Goal: Information Seeking & Learning: Understand process/instructions

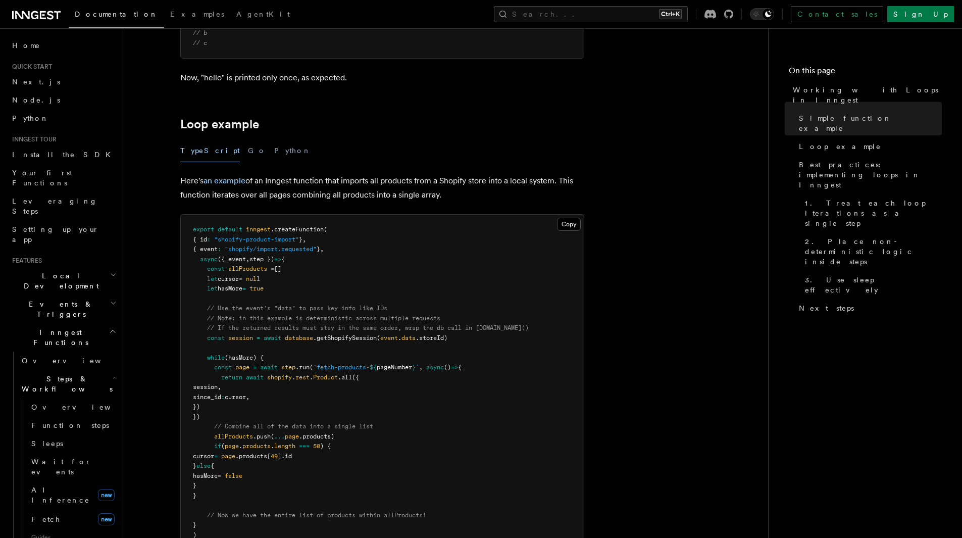
scroll to position [858, 0]
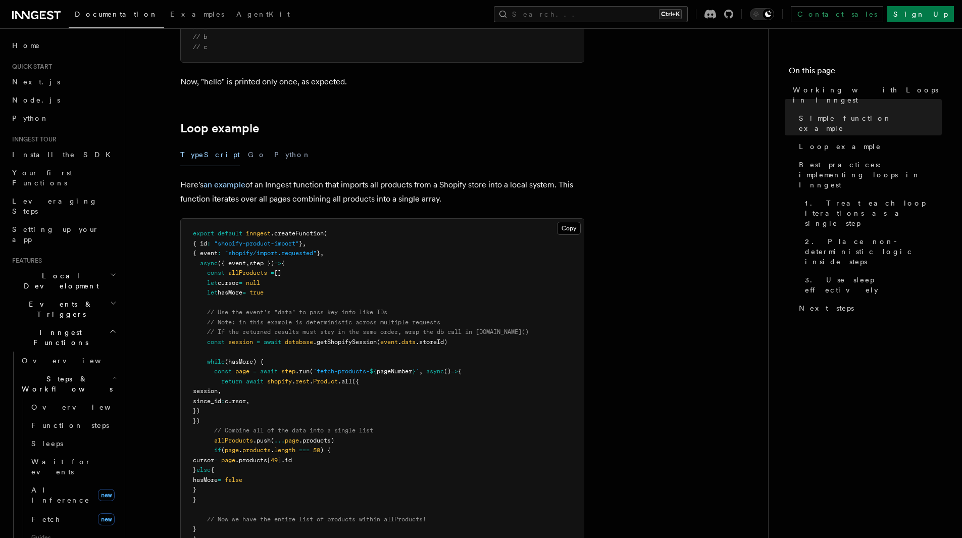
click at [331, 345] on pre "export default inngest .createFunction ( { id : "shopify-product-import" } , { …" at bounding box center [382, 386] width 403 height 335
click at [331, 343] on span ".getShopifySession" at bounding box center [345, 341] width 64 height 7
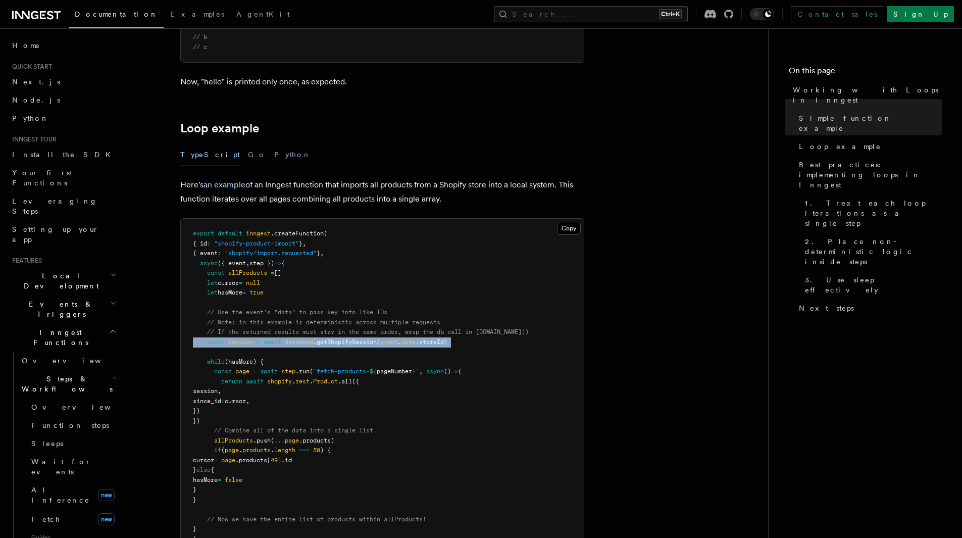
click at [331, 343] on span ".getShopifySession" at bounding box center [345, 341] width 64 height 7
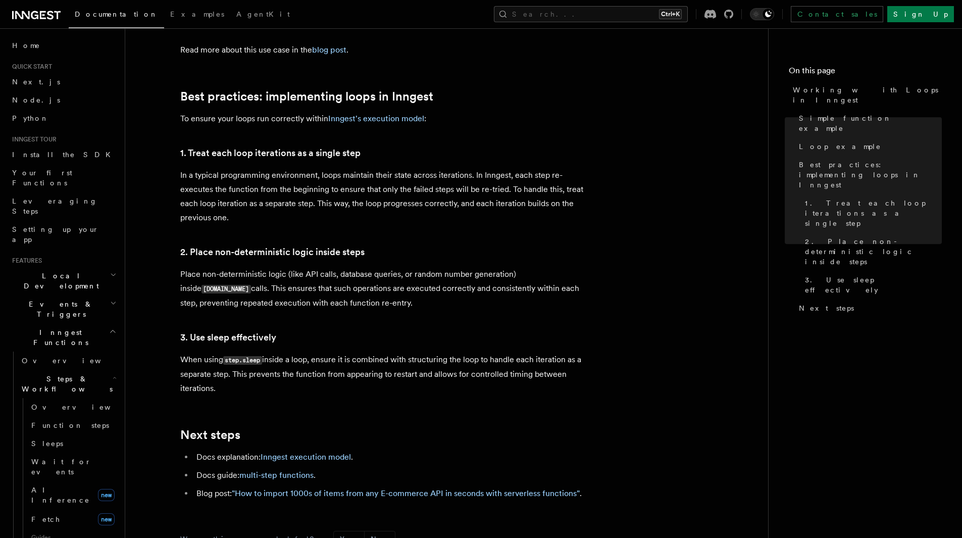
scroll to position [1666, 0]
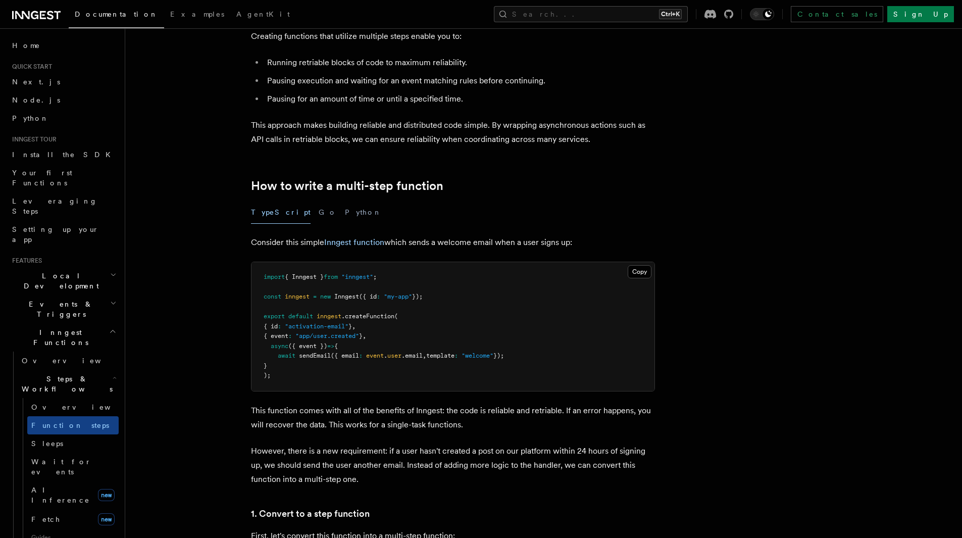
scroll to position [202, 0]
